Goal: Navigation & Orientation: Find specific page/section

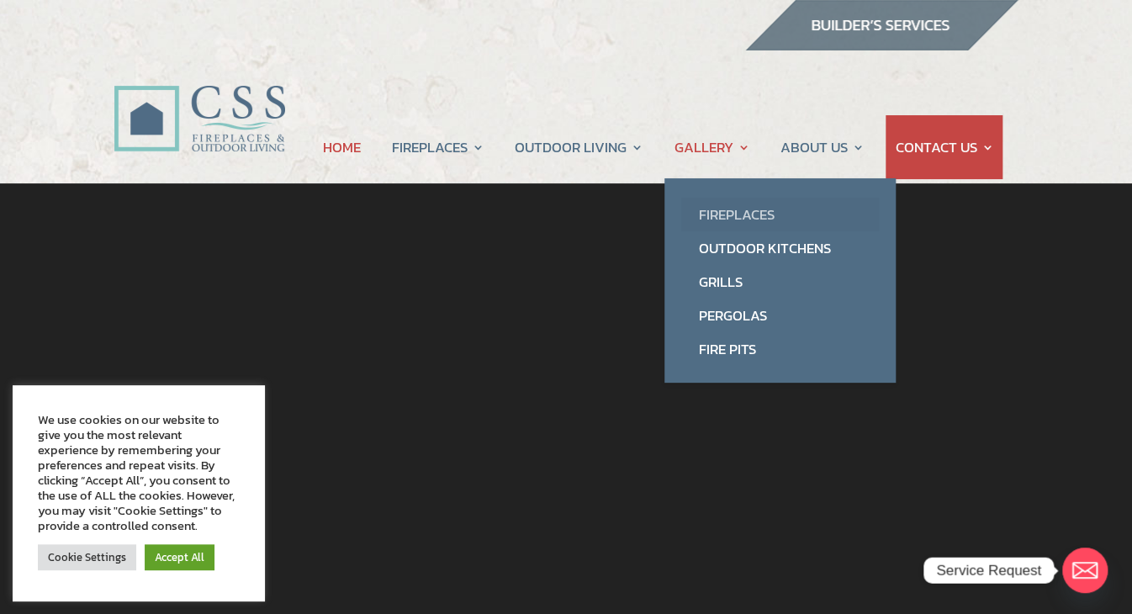
click at [717, 213] on link "Fireplaces" at bounding box center [780, 215] width 198 height 34
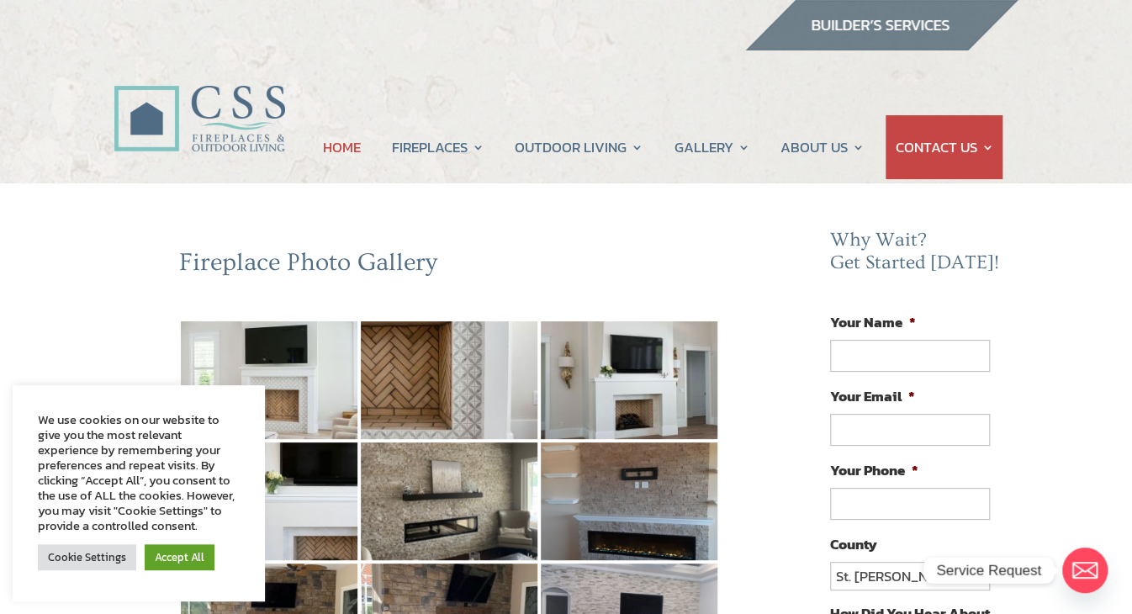
click at [336, 146] on link "HOME" at bounding box center [342, 147] width 38 height 64
